Goal: Transaction & Acquisition: Purchase product/service

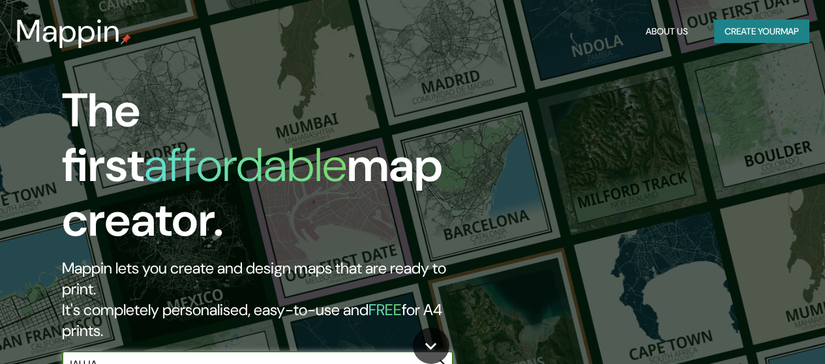
type input "JAUJA"
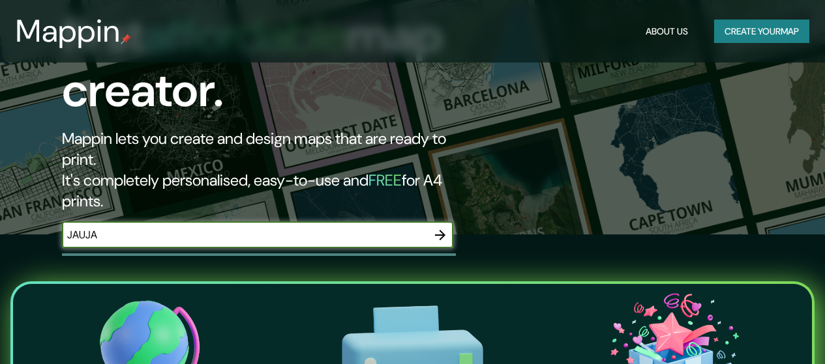
scroll to position [130, 0]
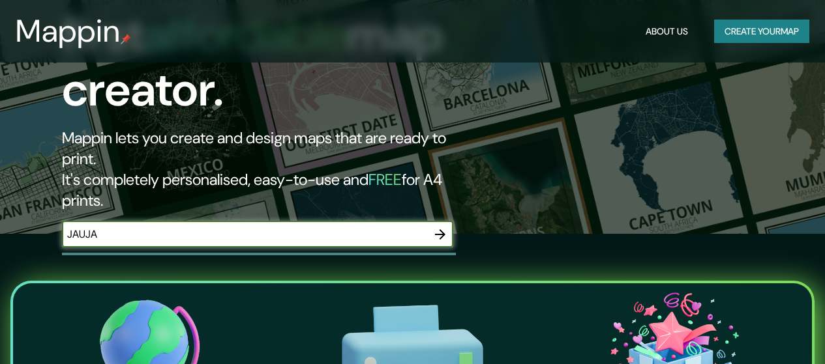
click at [440, 229] on icon "button" at bounding box center [440, 234] width 10 height 10
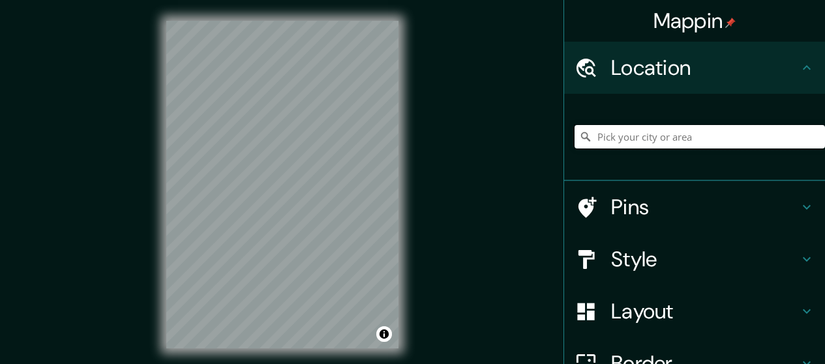
click at [640, 140] on input "Pick your city or area" at bounding box center [699, 136] width 250 height 23
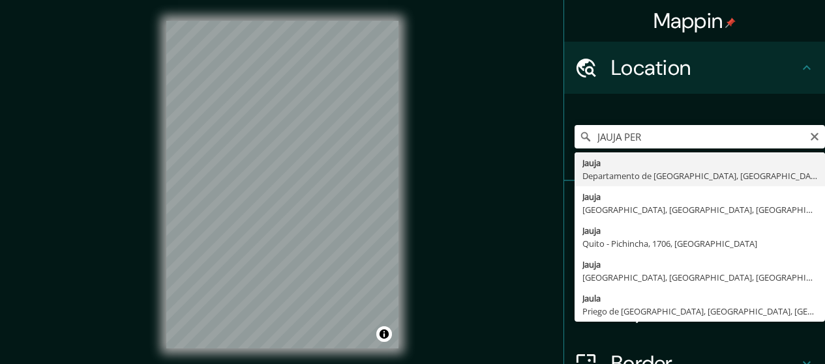
type input "[GEOGRAPHIC_DATA], [GEOGRAPHIC_DATA], [GEOGRAPHIC_DATA]"
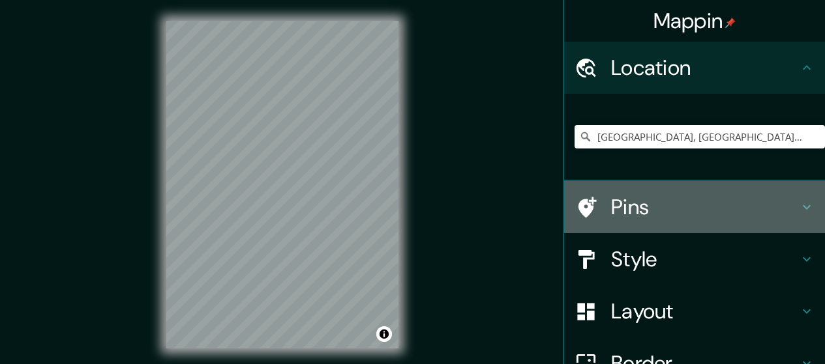
click at [776, 203] on h4 "Pins" at bounding box center [705, 207] width 188 height 26
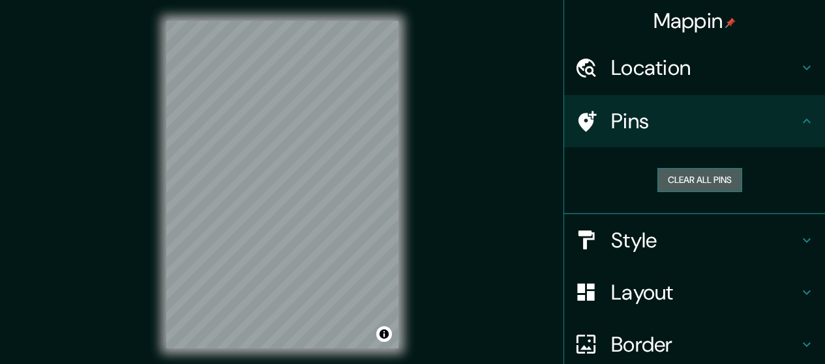
click at [690, 180] on button "Clear all pins" at bounding box center [699, 180] width 85 height 24
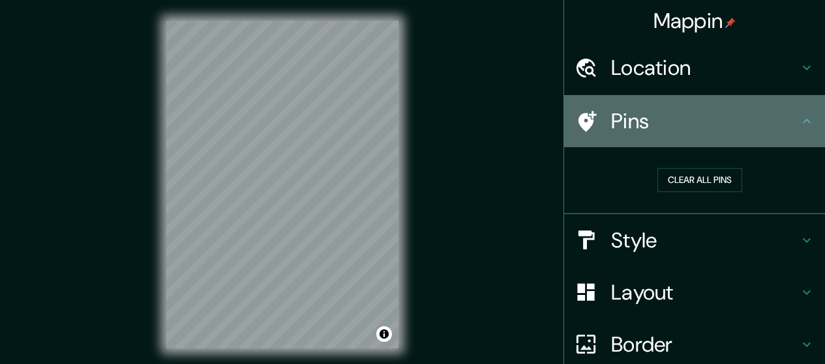
click at [782, 122] on h4 "Pins" at bounding box center [705, 121] width 188 height 26
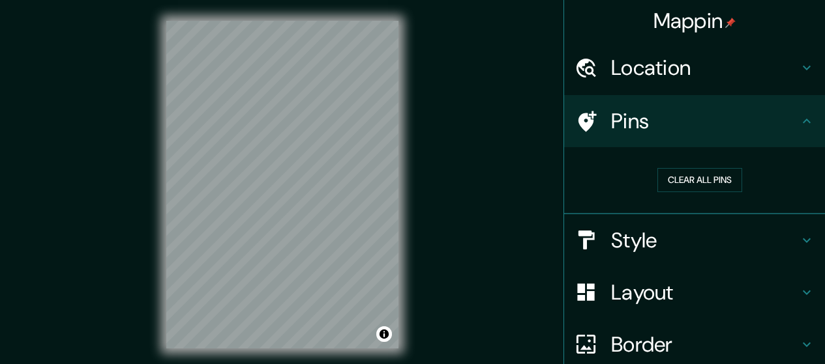
click at [596, 116] on div at bounding box center [592, 121] width 37 height 23
click at [683, 179] on button "Clear all pins" at bounding box center [699, 180] width 85 height 24
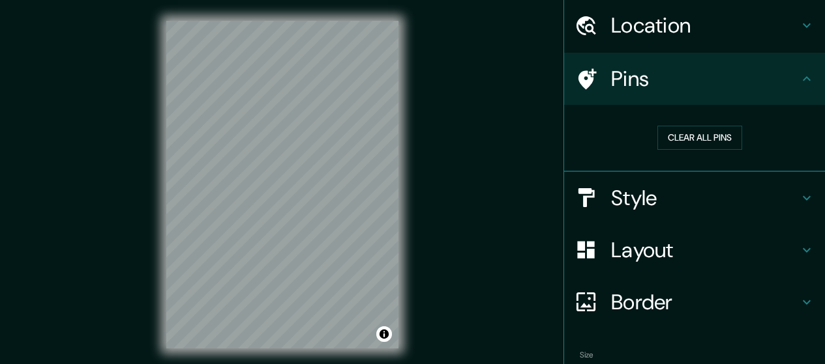
scroll to position [65, 0]
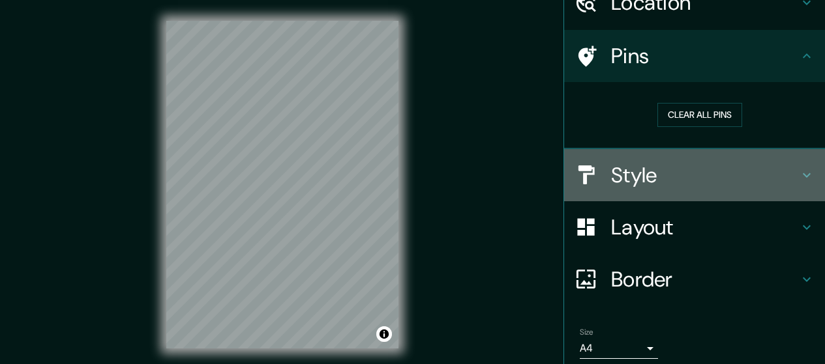
click at [765, 171] on h4 "Style" at bounding box center [705, 175] width 188 height 26
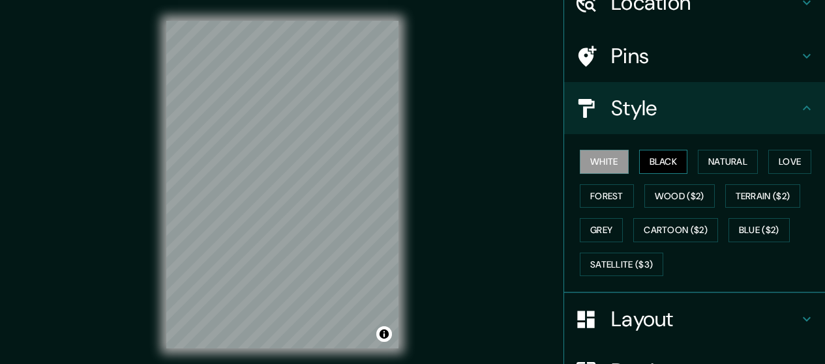
click at [651, 158] on button "Black" at bounding box center [663, 162] width 49 height 24
click at [710, 158] on button "Natural" at bounding box center [728, 162] width 60 height 24
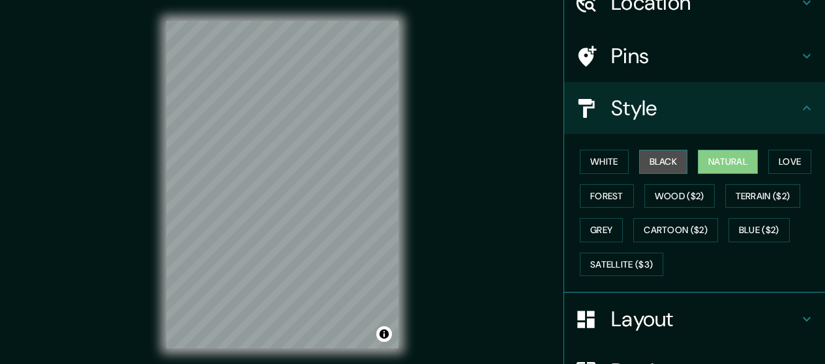
click at [643, 158] on button "Black" at bounding box center [663, 162] width 49 height 24
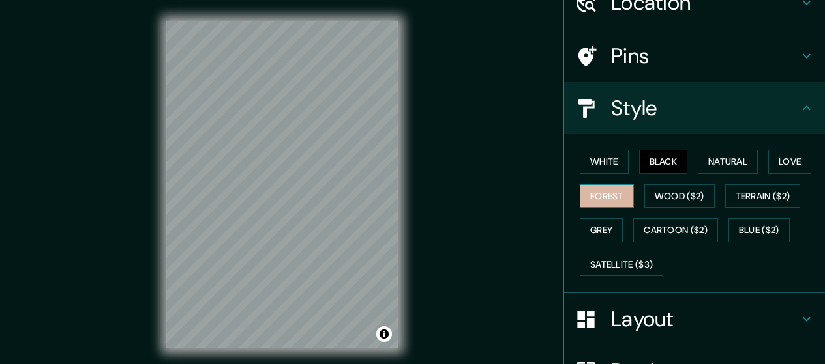
click at [608, 194] on button "Forest" at bounding box center [607, 196] width 54 height 24
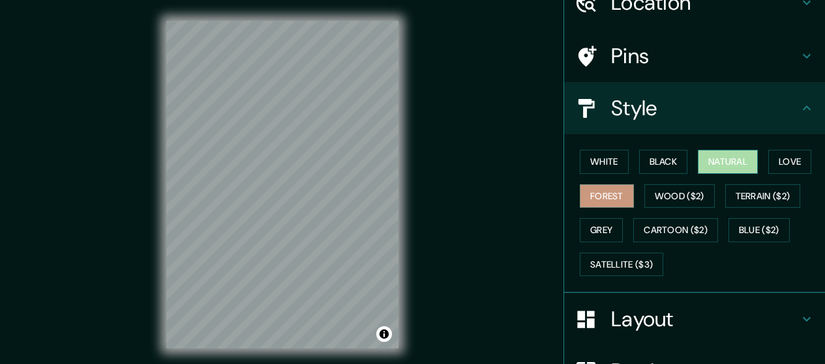
click at [741, 164] on button "Natural" at bounding box center [728, 162] width 60 height 24
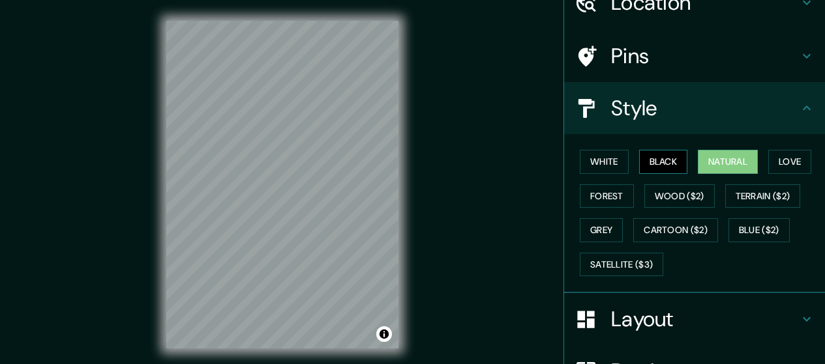
click at [661, 165] on button "Black" at bounding box center [663, 162] width 49 height 24
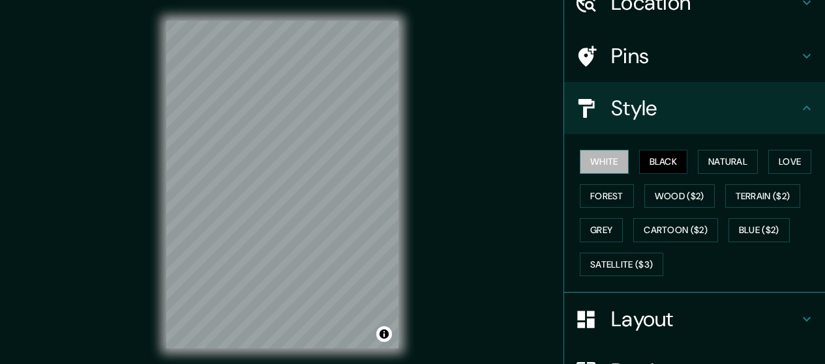
click at [585, 158] on button "White" at bounding box center [604, 162] width 49 height 24
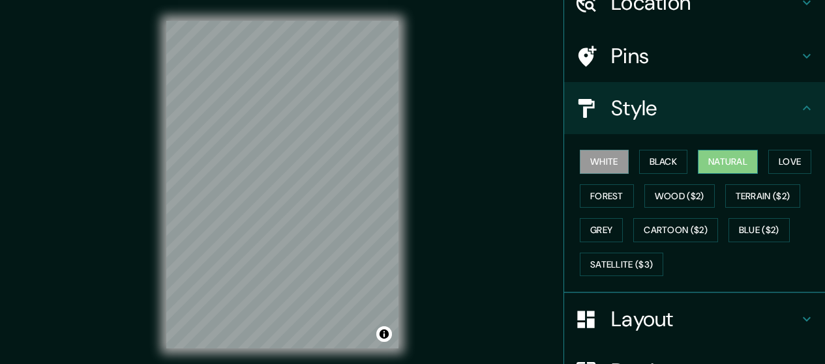
click at [721, 162] on button "Natural" at bounding box center [728, 162] width 60 height 24
click at [592, 225] on button "Grey" at bounding box center [601, 230] width 43 height 24
click at [709, 158] on button "Natural" at bounding box center [728, 162] width 60 height 24
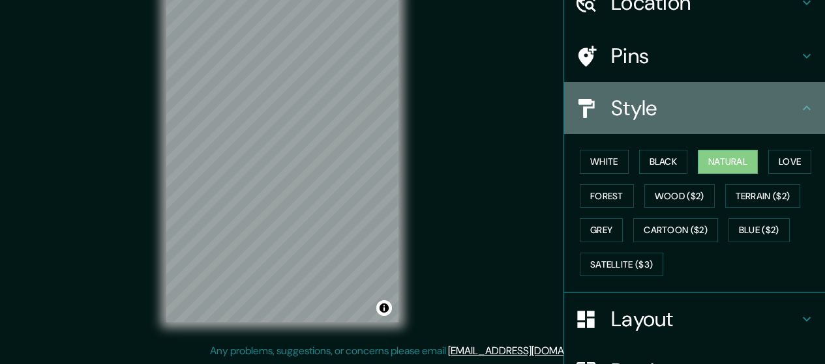
click at [799, 104] on icon at bounding box center [807, 108] width 16 height 16
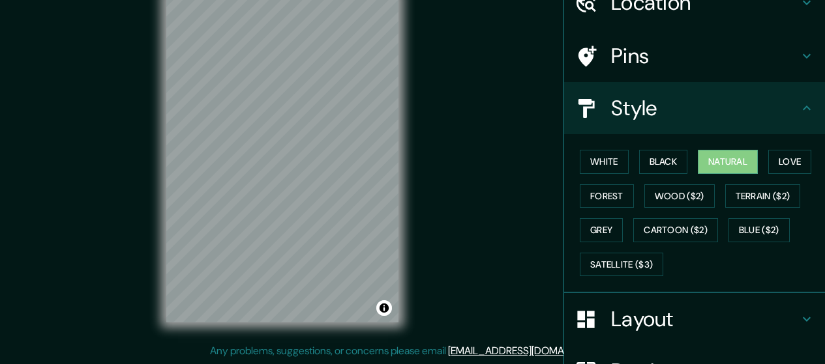
click at [624, 106] on h4 "Style" at bounding box center [705, 108] width 188 height 26
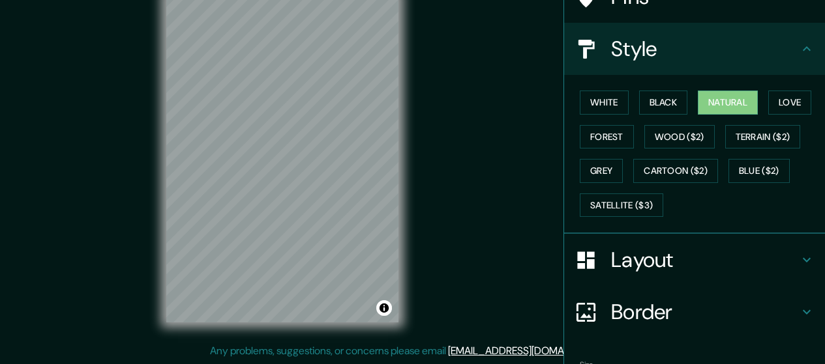
scroll to position [196, 0]
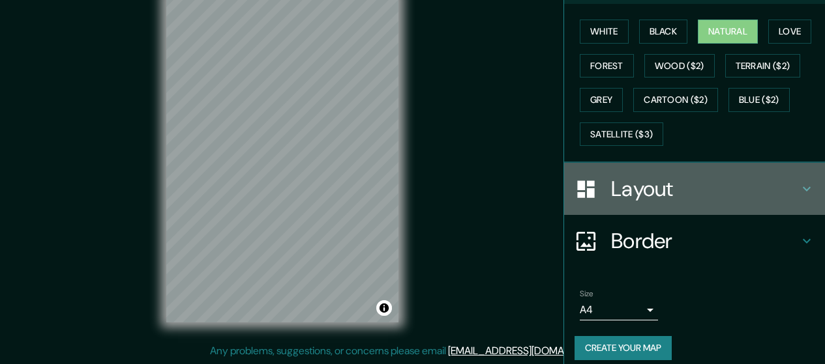
click at [778, 179] on h4 "Layout" at bounding box center [705, 189] width 188 height 26
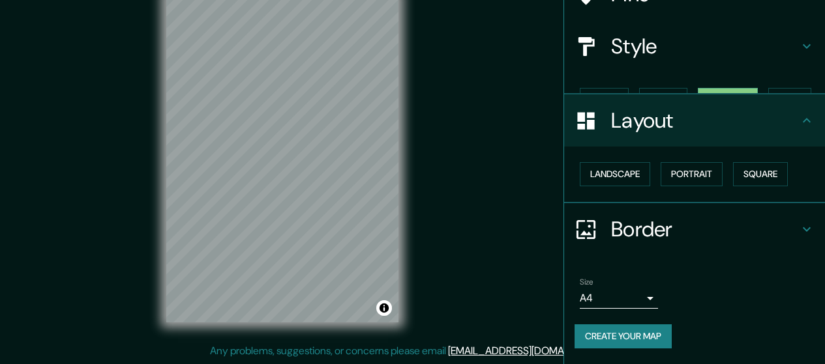
scroll to position [104, 0]
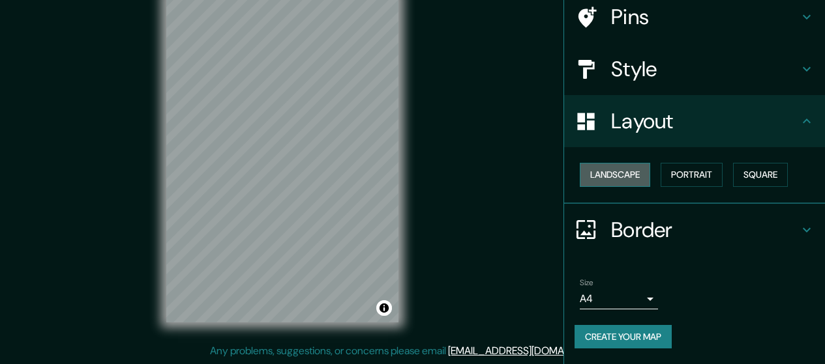
click at [600, 177] on button "Landscape" at bounding box center [615, 175] width 70 height 24
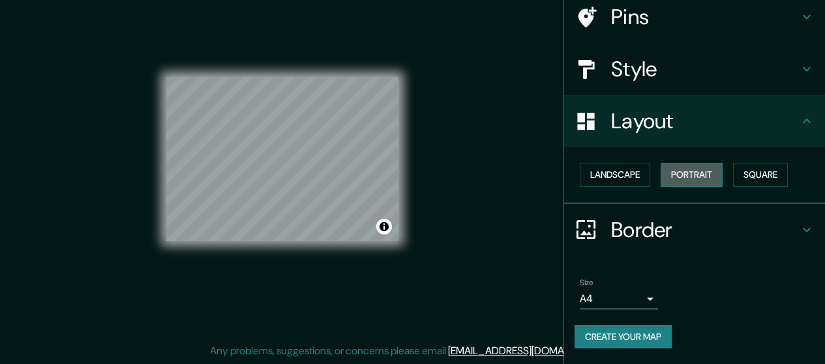
click at [675, 179] on button "Portrait" at bounding box center [691, 175] width 62 height 24
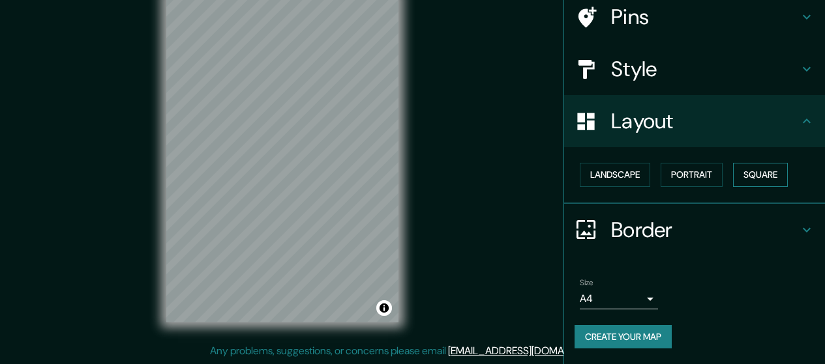
click at [743, 174] on button "Square" at bounding box center [760, 175] width 55 height 24
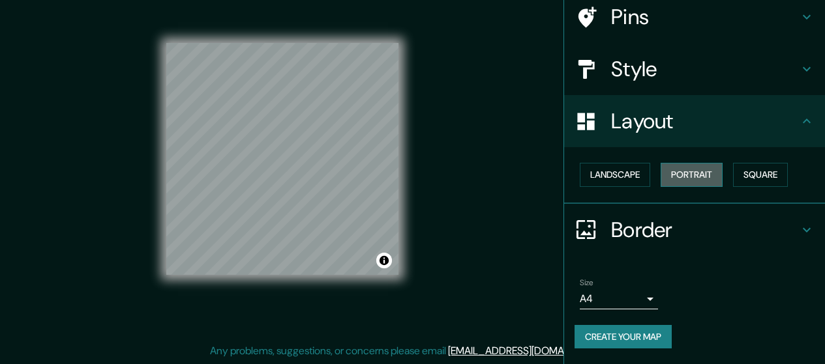
click at [681, 175] on button "Portrait" at bounding box center [691, 175] width 62 height 24
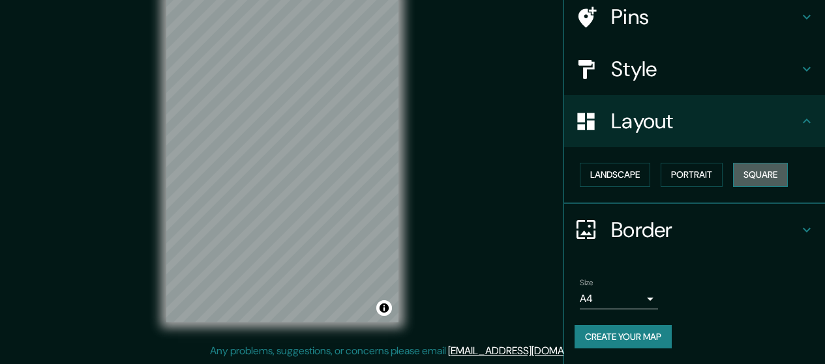
click at [758, 175] on button "Square" at bounding box center [760, 175] width 55 height 24
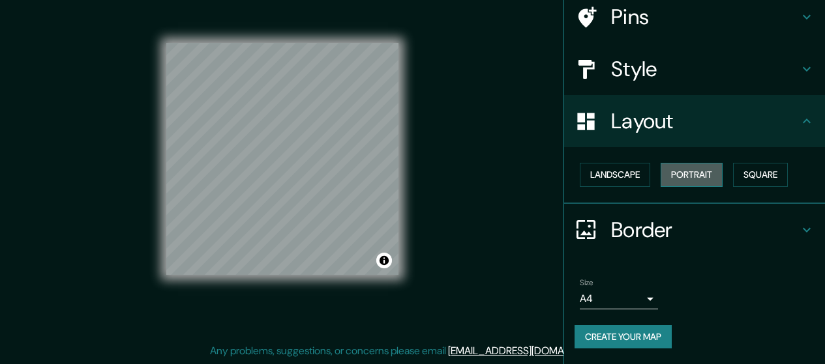
click at [699, 172] on button "Portrait" at bounding box center [691, 175] width 62 height 24
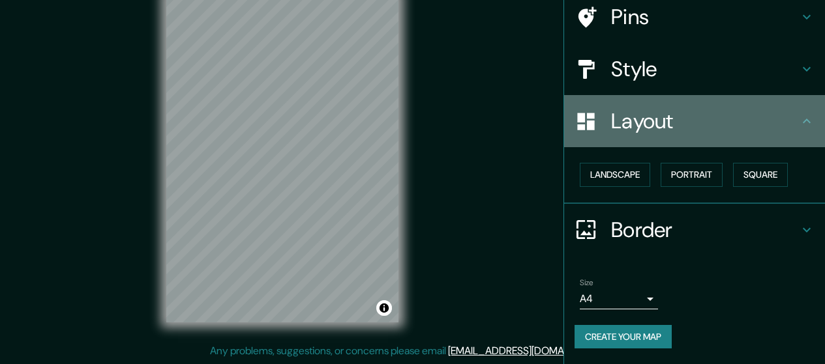
click at [787, 121] on h4 "Layout" at bounding box center [705, 121] width 188 height 26
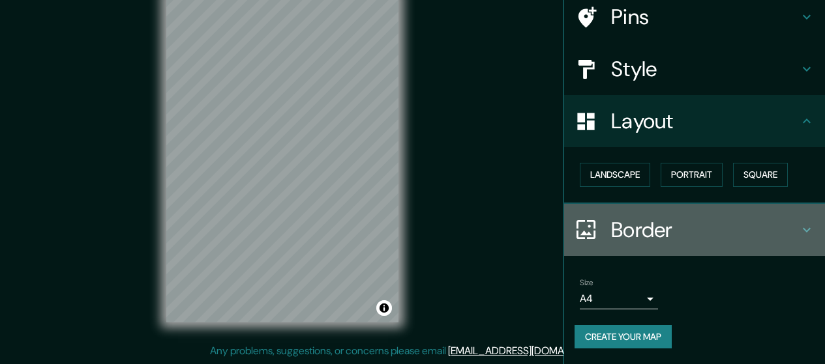
click at [799, 228] on icon at bounding box center [807, 230] width 16 height 16
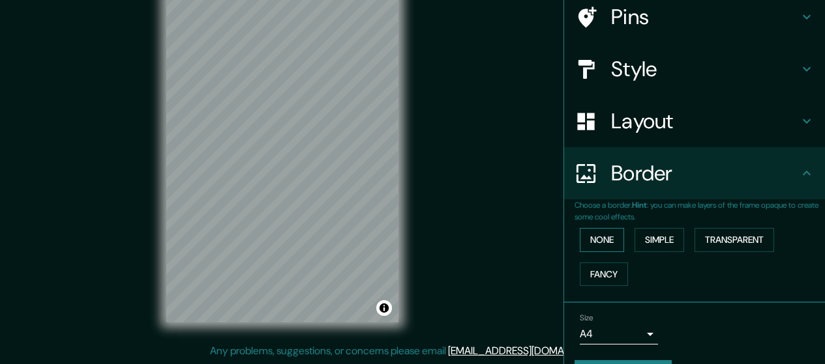
click at [588, 236] on button "None" at bounding box center [602, 240] width 44 height 24
click at [649, 243] on button "Simple" at bounding box center [659, 240] width 50 height 24
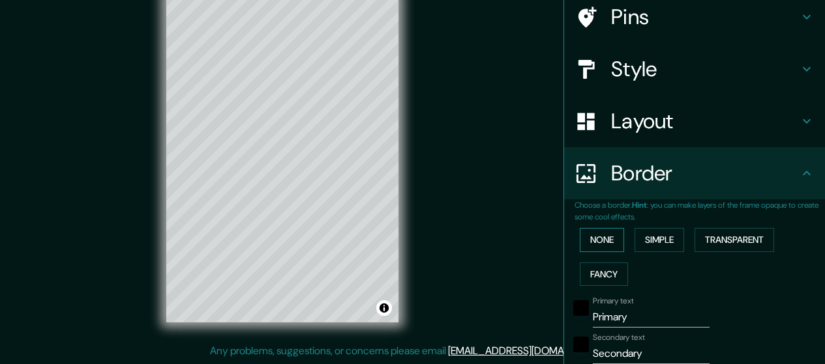
click at [595, 239] on button "None" at bounding box center [602, 240] width 44 height 24
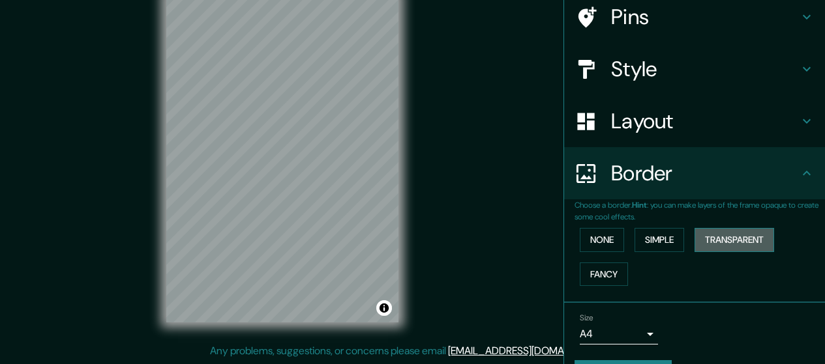
click at [723, 235] on button "Transparent" at bounding box center [734, 240] width 80 height 24
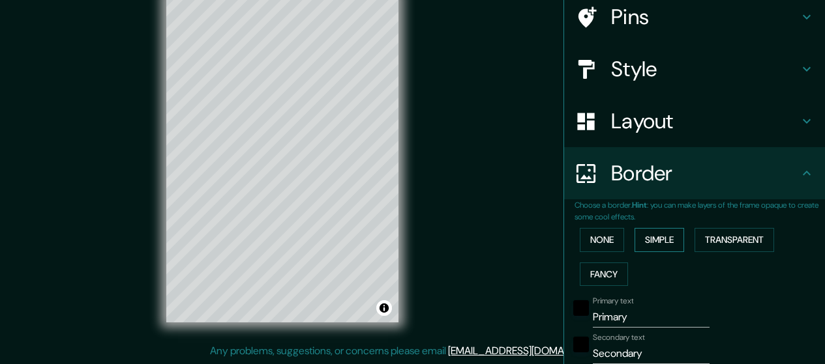
click at [644, 235] on button "Simple" at bounding box center [659, 240] width 50 height 24
click at [600, 236] on button "None" at bounding box center [602, 240] width 44 height 24
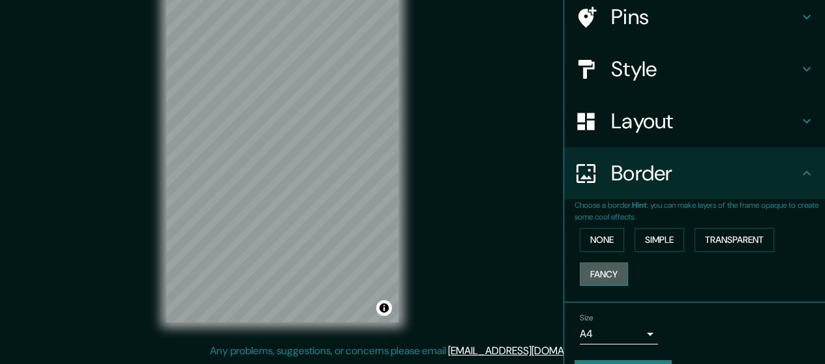
click at [600, 269] on button "Fancy" at bounding box center [604, 275] width 48 height 24
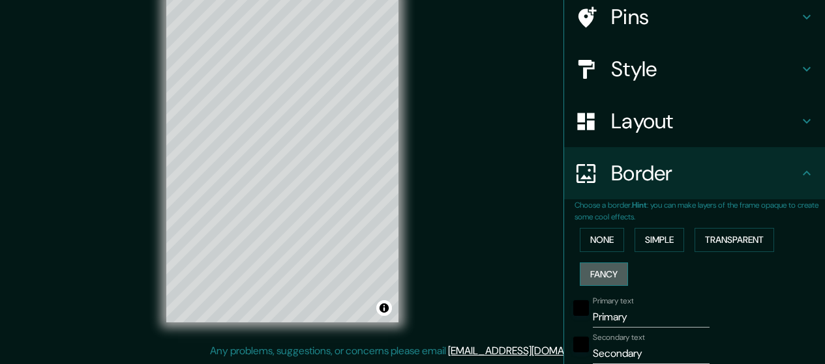
click at [601, 269] on button "Fancy" at bounding box center [604, 275] width 48 height 24
type input "142"
type input "28"
type input "14"
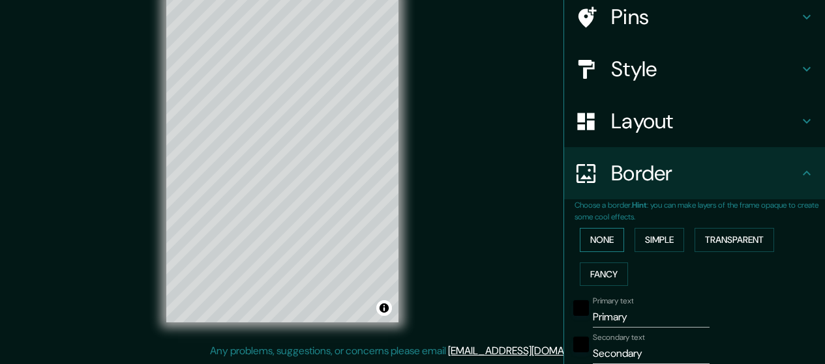
click at [597, 235] on button "None" at bounding box center [602, 240] width 44 height 24
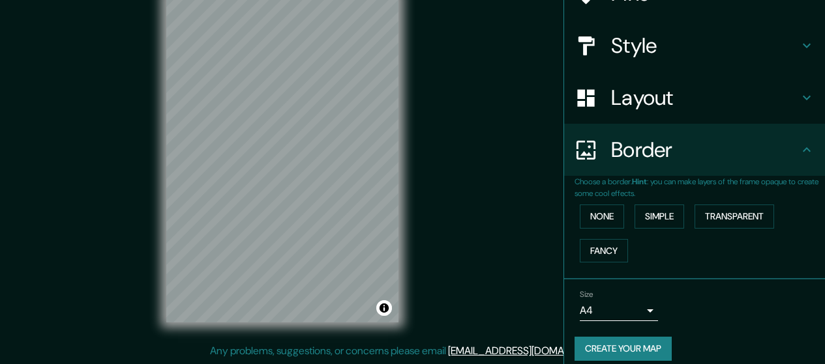
scroll to position [140, 0]
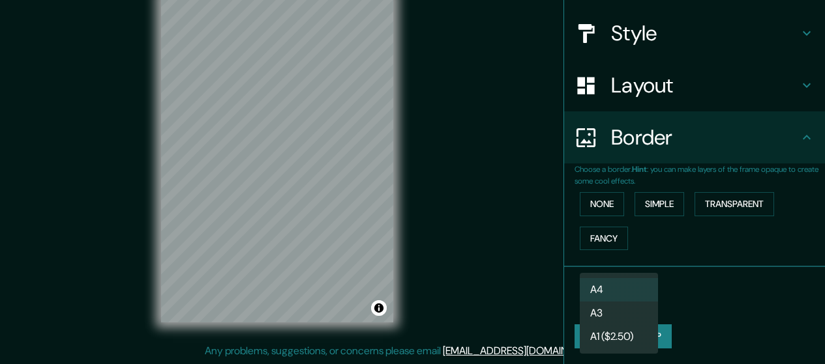
click at [624, 292] on body "Mappin Location [GEOGRAPHIC_DATA], [GEOGRAPHIC_DATA], [GEOGRAPHIC_DATA] Pins St…" at bounding box center [412, 156] width 825 height 364
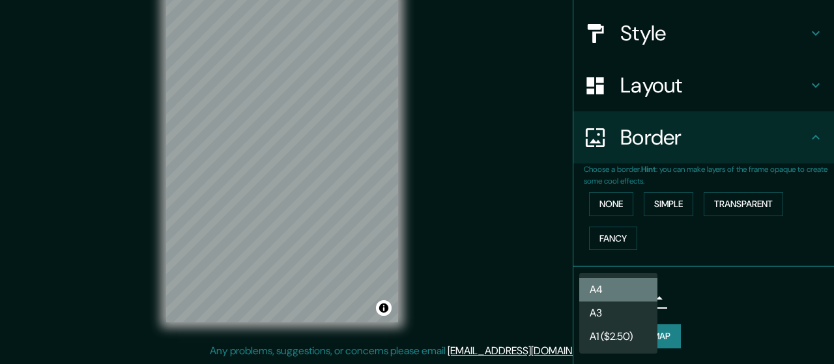
click at [623, 289] on li "A4" at bounding box center [619, 289] width 78 height 23
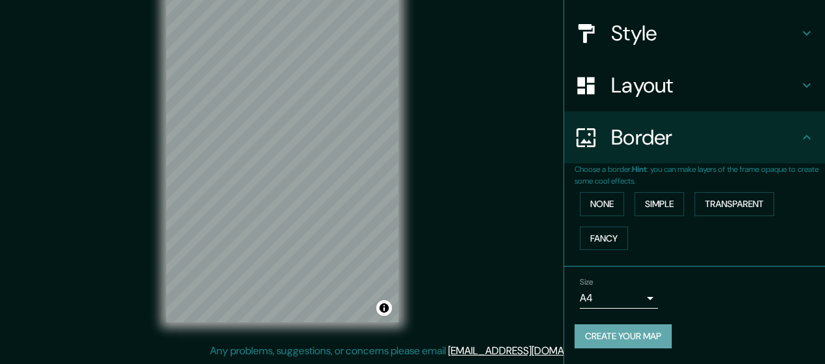
click at [605, 334] on button "Create your map" at bounding box center [622, 337] width 97 height 24
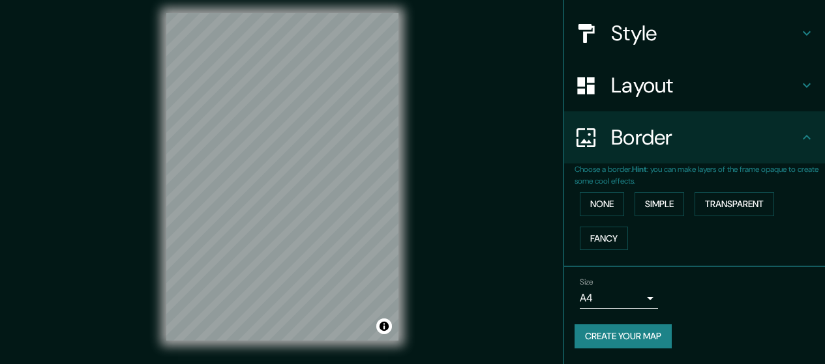
scroll to position [0, 0]
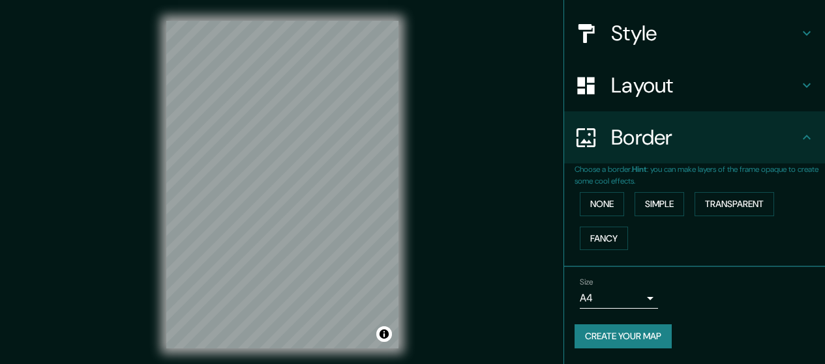
click at [596, 336] on button "Create your map" at bounding box center [622, 337] width 97 height 24
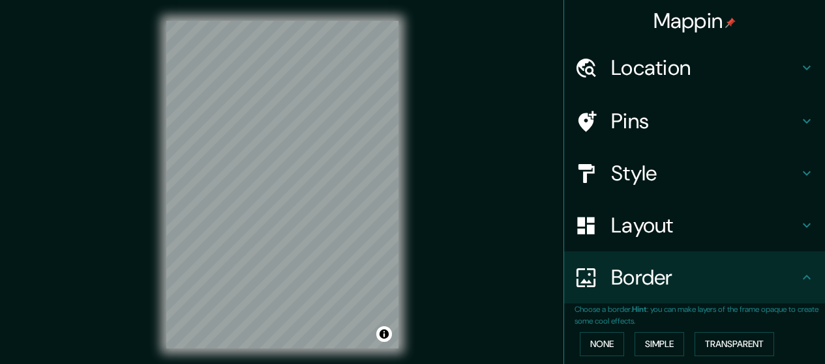
click at [711, 15] on h4 "Mappin" at bounding box center [694, 21] width 83 height 26
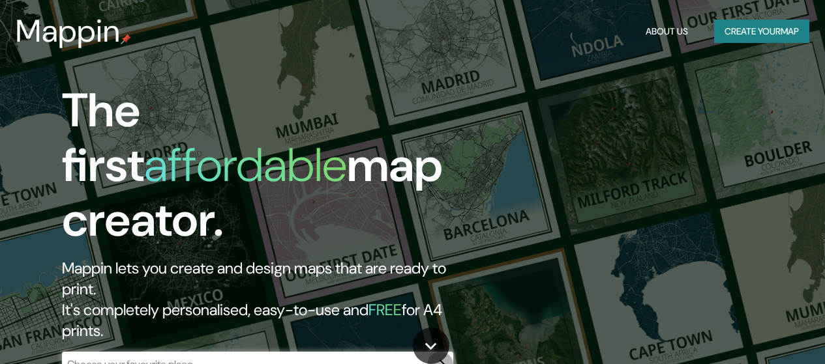
click at [434, 357] on icon "button" at bounding box center [440, 365] width 16 height 16
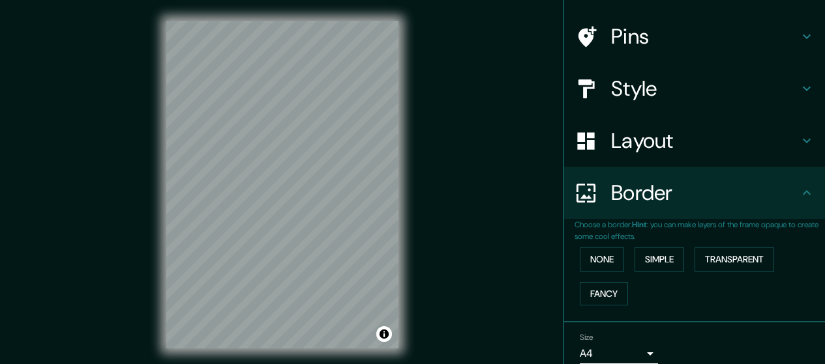
scroll to position [10, 0]
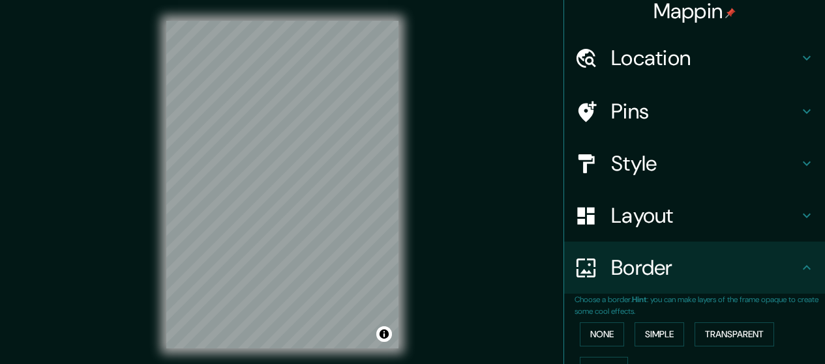
click at [679, 50] on h4 "Location" at bounding box center [705, 58] width 188 height 26
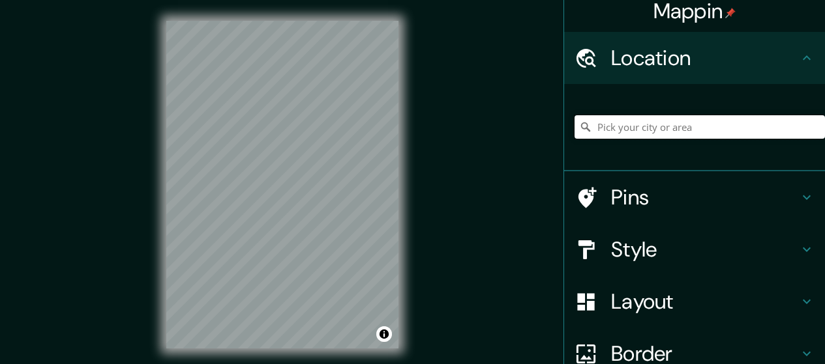
click at [600, 134] on input "Pick your city or area" at bounding box center [699, 126] width 250 height 23
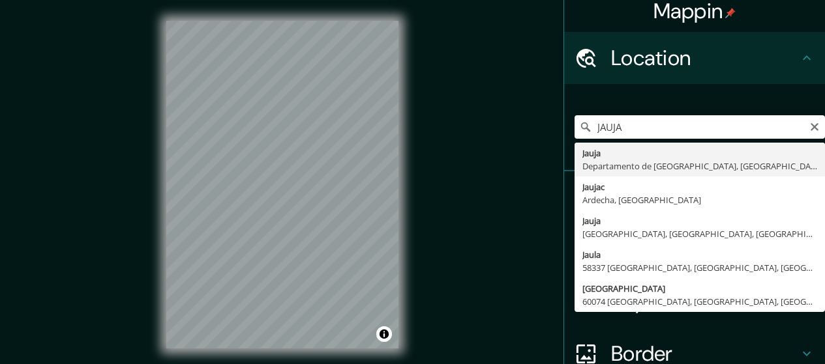
type input "[GEOGRAPHIC_DATA], [GEOGRAPHIC_DATA], [GEOGRAPHIC_DATA]"
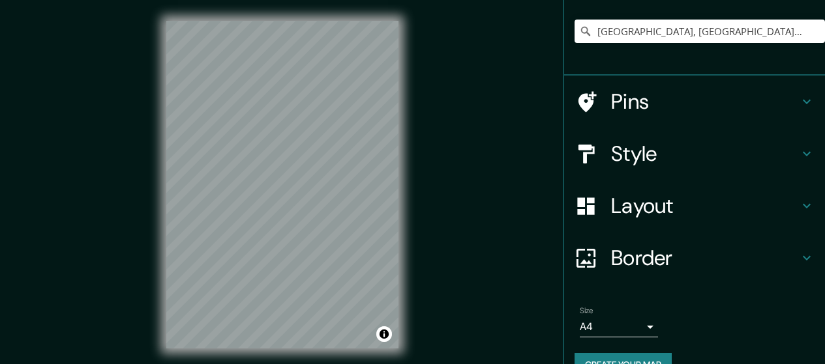
scroll to position [134, 0]
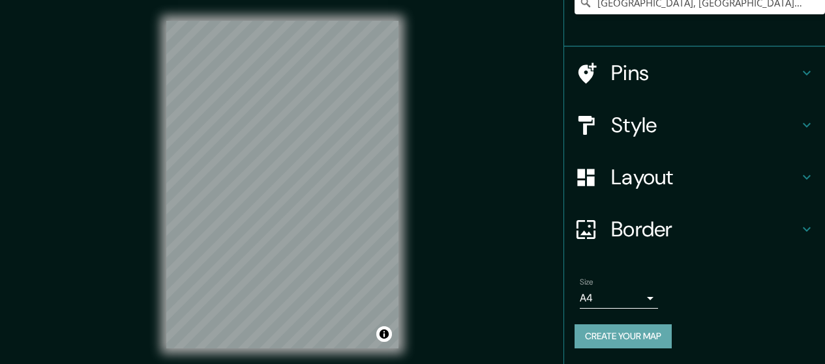
click at [604, 335] on button "Create your map" at bounding box center [622, 337] width 97 height 24
click at [706, 113] on h4 "Style" at bounding box center [705, 125] width 188 height 26
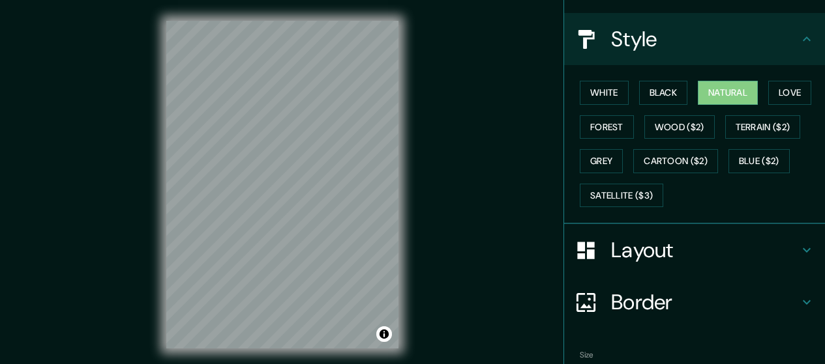
click at [783, 40] on h4 "Style" at bounding box center [705, 39] width 188 height 26
drag, startPoint x: 405, startPoint y: 161, endPoint x: 529, endPoint y: 238, distance: 145.8
click at [529, 238] on div "Mappin Location [GEOGRAPHIC_DATA], [GEOGRAPHIC_DATA], [GEOGRAPHIC_DATA] Pins St…" at bounding box center [412, 195] width 825 height 390
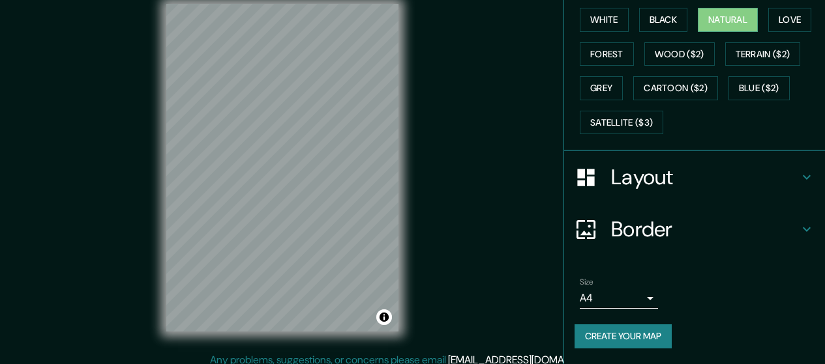
scroll to position [26, 0]
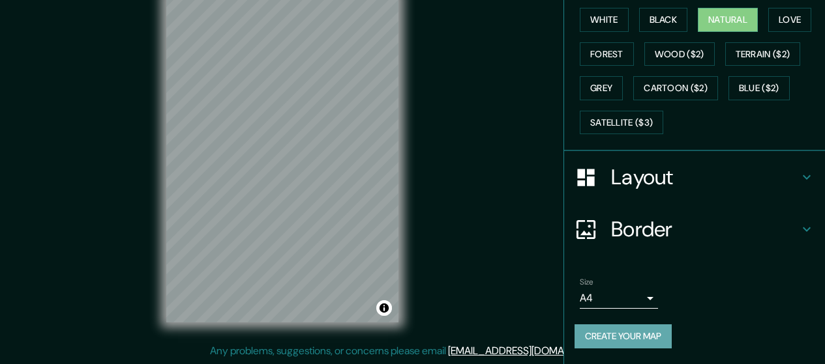
click at [582, 325] on button "Create your map" at bounding box center [622, 337] width 97 height 24
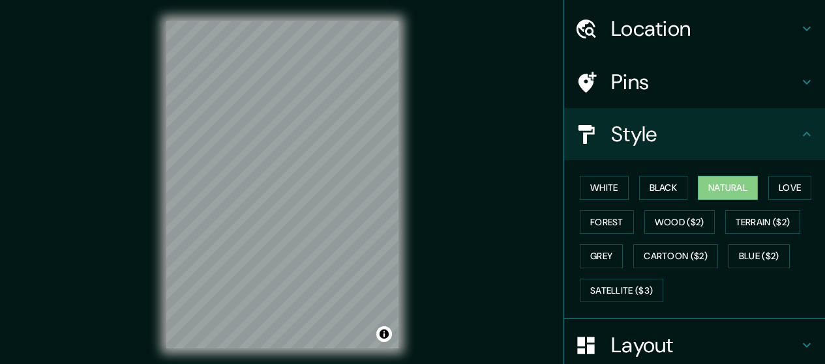
scroll to position [0, 0]
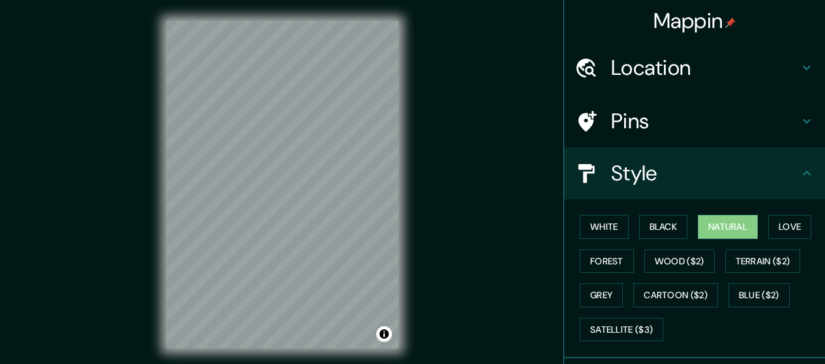
click at [778, 120] on h4 "Pins" at bounding box center [705, 121] width 188 height 26
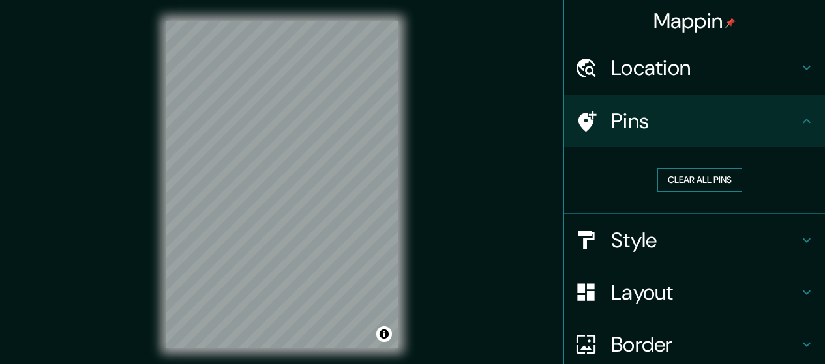
click at [694, 179] on button "Clear all pins" at bounding box center [699, 180] width 85 height 24
click at [683, 213] on div "Clear all pins" at bounding box center [694, 180] width 261 height 67
click at [687, 186] on button "Clear all pins" at bounding box center [699, 180] width 85 height 24
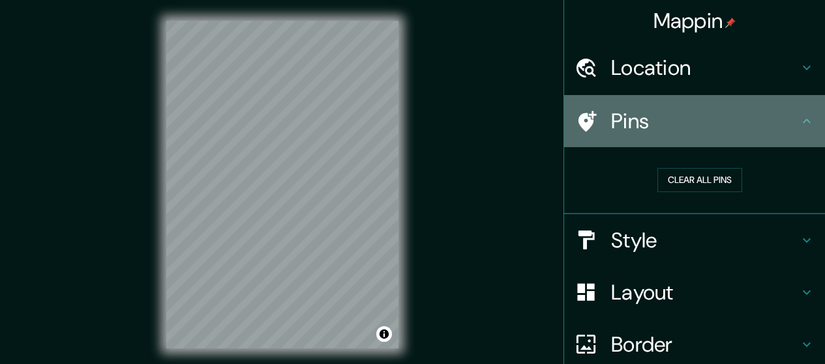
click at [598, 110] on div at bounding box center [592, 121] width 37 height 23
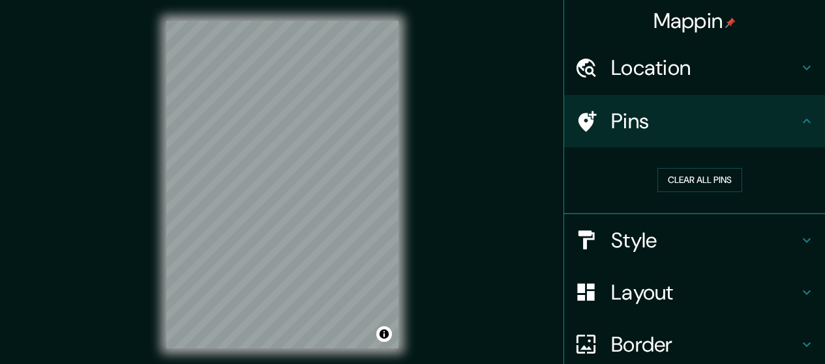
click at [799, 121] on icon at bounding box center [807, 121] width 16 height 16
click at [734, 236] on h4 "Style" at bounding box center [705, 241] width 188 height 26
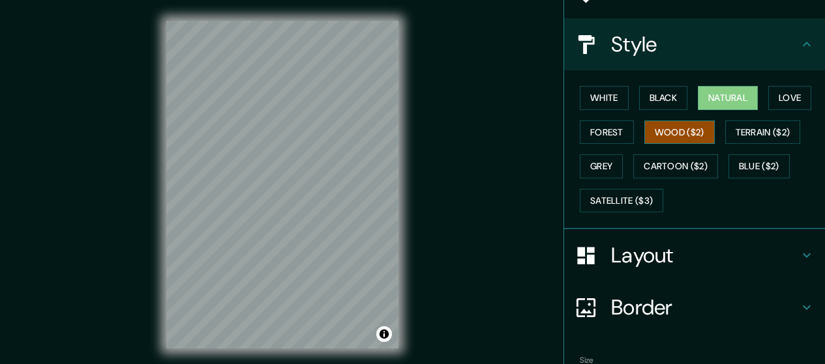
scroll to position [130, 0]
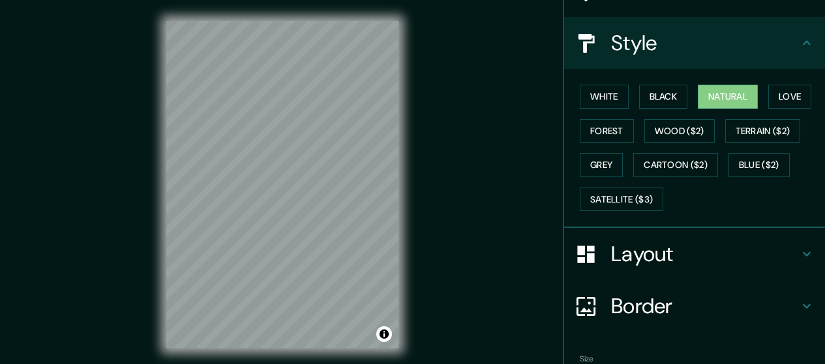
click at [749, 34] on h4 "Style" at bounding box center [705, 43] width 188 height 26
click at [696, 243] on h4 "Layout" at bounding box center [705, 254] width 188 height 26
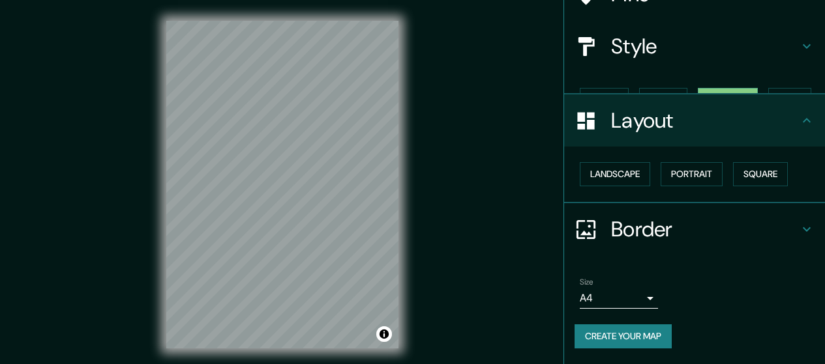
scroll to position [104, 0]
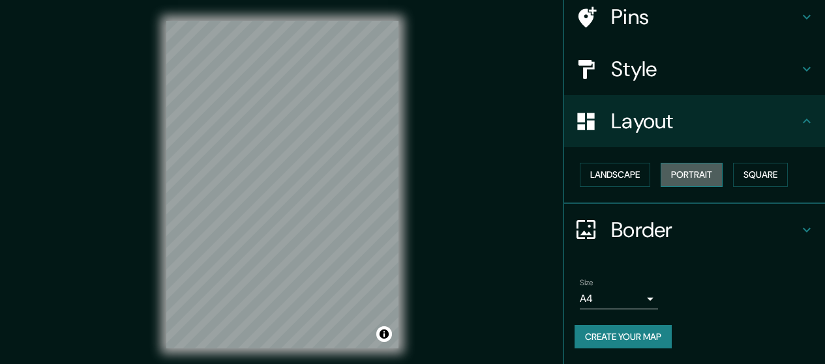
click at [685, 168] on button "Portrait" at bounding box center [691, 175] width 62 height 24
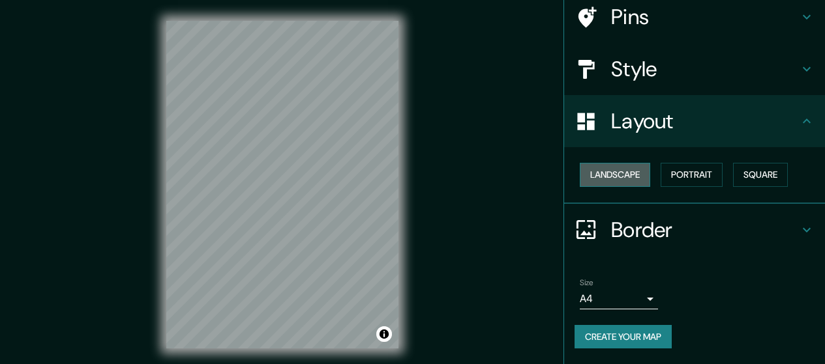
click at [608, 182] on button "Landscape" at bounding box center [615, 175] width 70 height 24
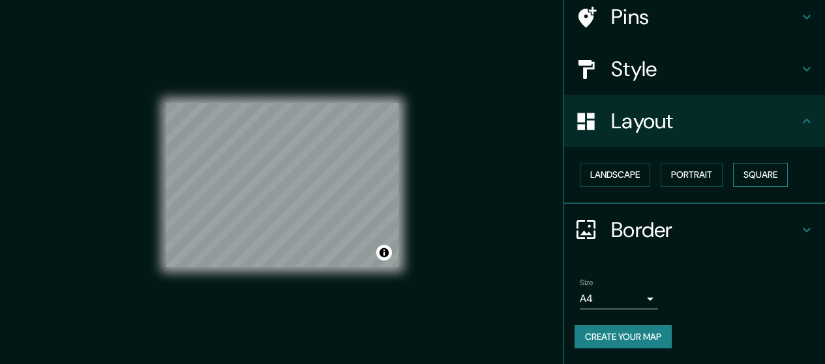
click at [761, 173] on button "Square" at bounding box center [760, 175] width 55 height 24
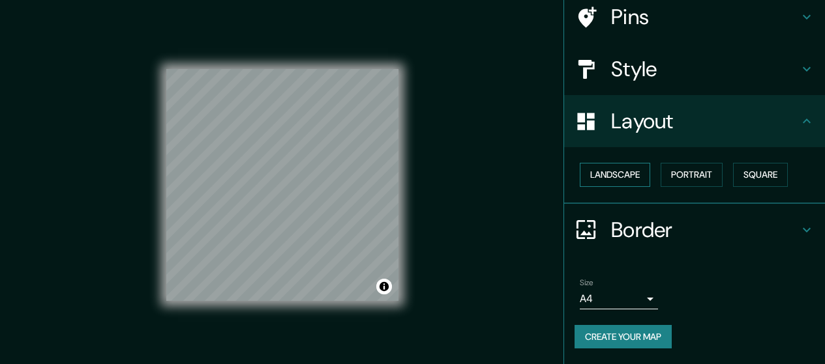
click at [595, 173] on button "Landscape" at bounding box center [615, 175] width 70 height 24
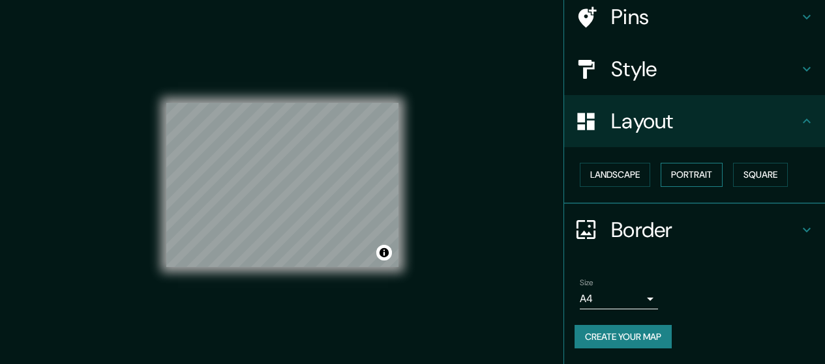
click at [674, 171] on button "Portrait" at bounding box center [691, 175] width 62 height 24
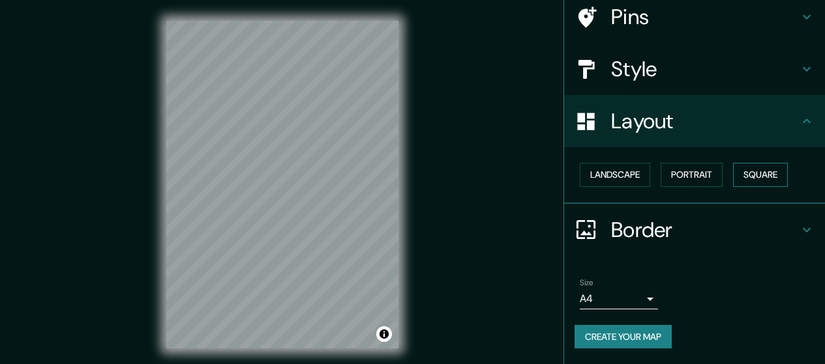
click at [757, 170] on button "Square" at bounding box center [760, 175] width 55 height 24
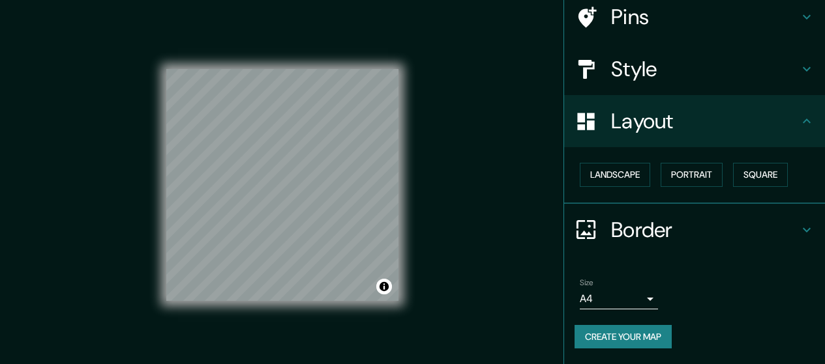
click at [294, 364] on html "Mappin Location [GEOGRAPHIC_DATA], [GEOGRAPHIC_DATA], [GEOGRAPHIC_DATA] Pins St…" at bounding box center [412, 182] width 825 height 364
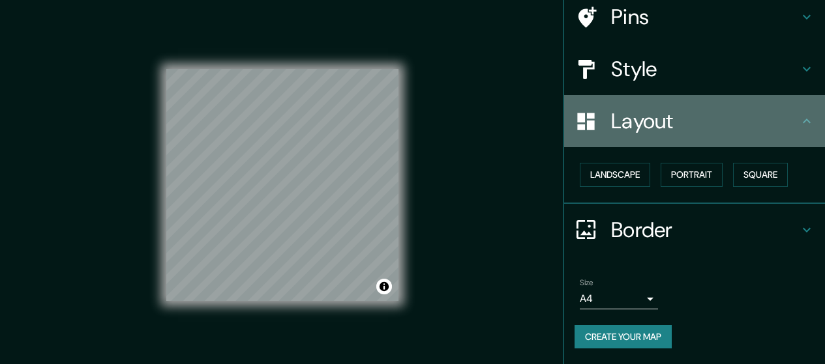
click at [739, 123] on h4 "Layout" at bounding box center [705, 121] width 188 height 26
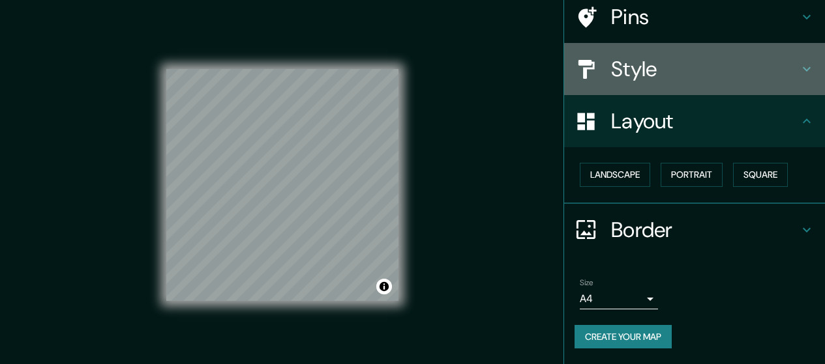
click at [756, 75] on h4 "Style" at bounding box center [705, 69] width 188 height 26
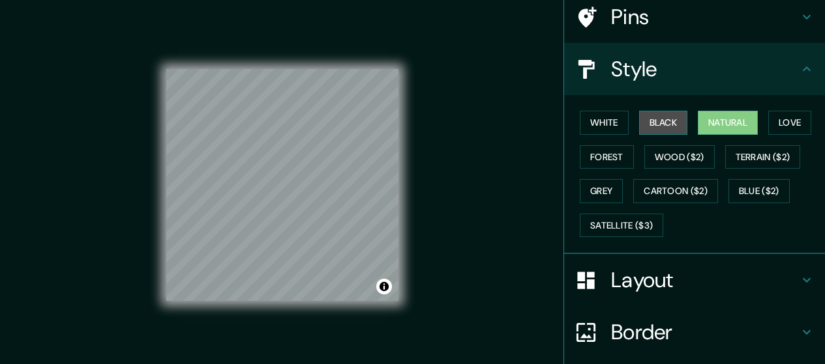
click at [671, 118] on button "Black" at bounding box center [663, 123] width 49 height 24
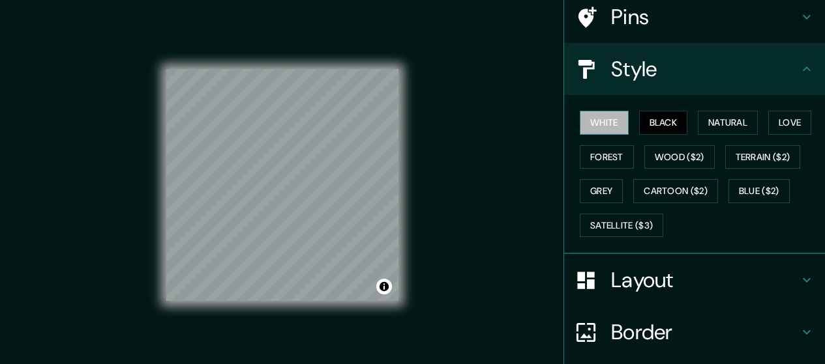
click at [595, 127] on button "White" at bounding box center [604, 123] width 49 height 24
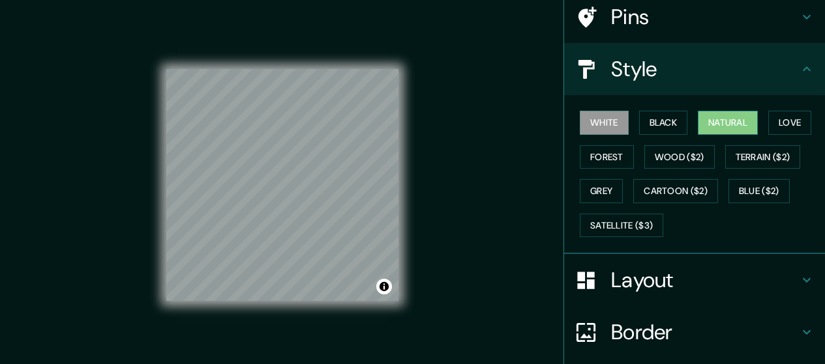
click at [709, 122] on button "Natural" at bounding box center [728, 123] width 60 height 24
click at [784, 121] on button "Love" at bounding box center [789, 123] width 43 height 24
click at [731, 122] on button "Natural" at bounding box center [728, 123] width 60 height 24
click at [595, 154] on button "Forest" at bounding box center [607, 157] width 54 height 24
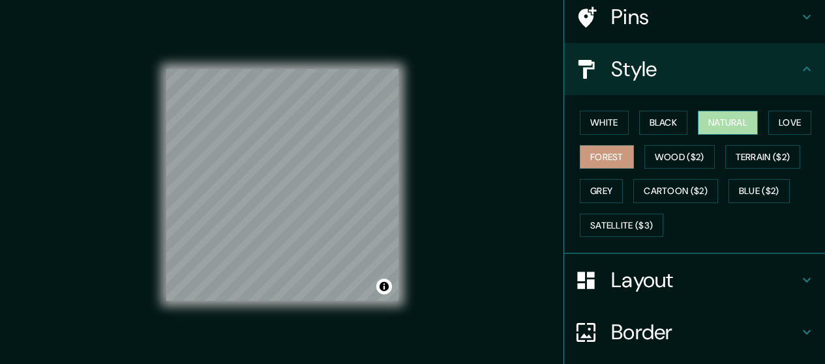
click at [701, 120] on button "Natural" at bounding box center [728, 123] width 60 height 24
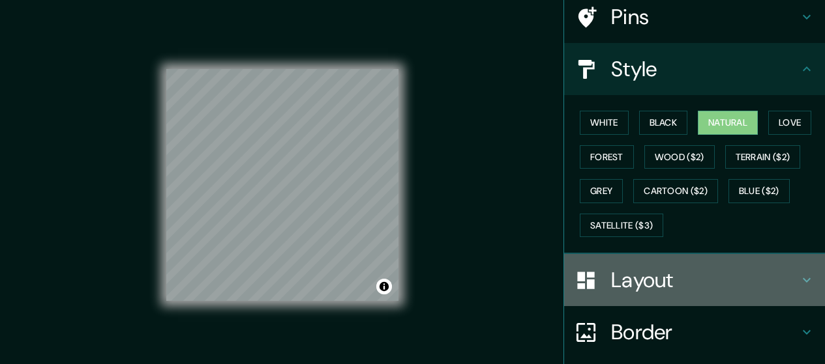
click at [668, 275] on h4 "Layout" at bounding box center [705, 280] width 188 height 26
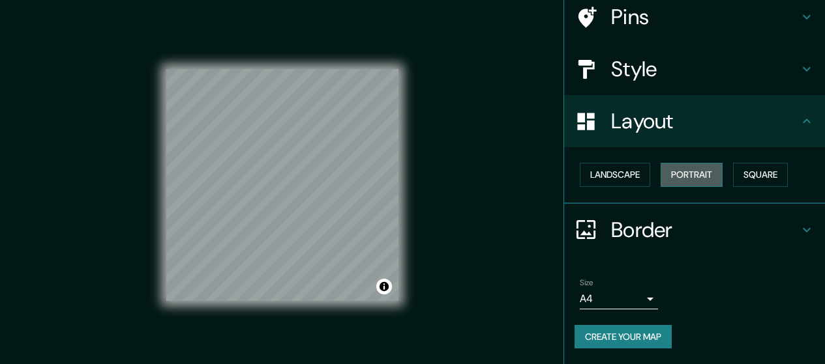
click at [683, 173] on button "Portrait" at bounding box center [691, 175] width 62 height 24
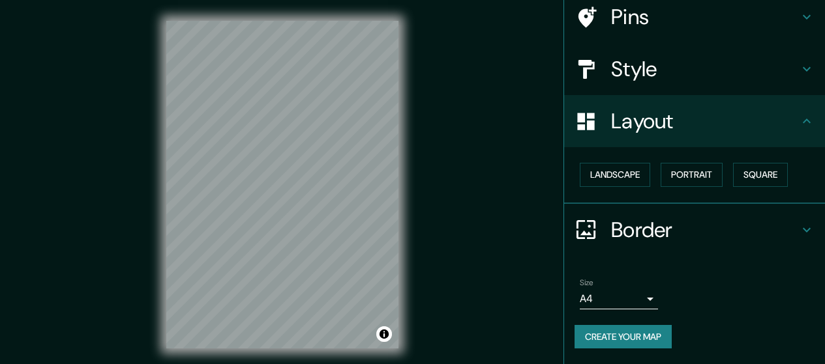
click at [389, 207] on div "© Mapbox © OpenStreetMap Improve this map" at bounding box center [282, 185] width 274 height 370
click at [688, 232] on h4 "Border" at bounding box center [705, 230] width 188 height 26
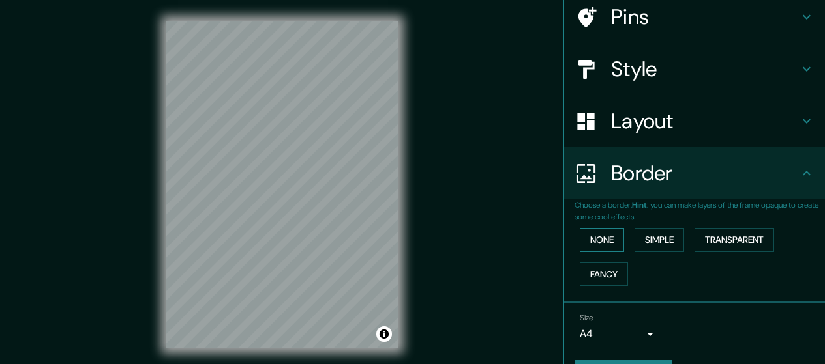
click at [593, 241] on button "None" at bounding box center [602, 240] width 44 height 24
click at [656, 240] on button "Simple" at bounding box center [659, 240] width 50 height 24
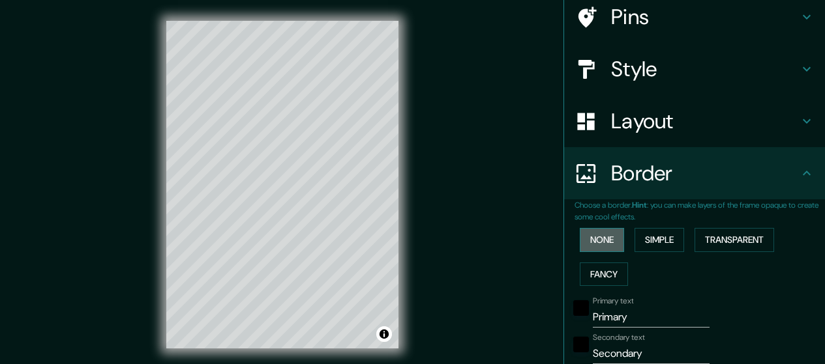
click at [589, 235] on button "None" at bounding box center [602, 240] width 44 height 24
